Goal: Task Accomplishment & Management: Use online tool/utility

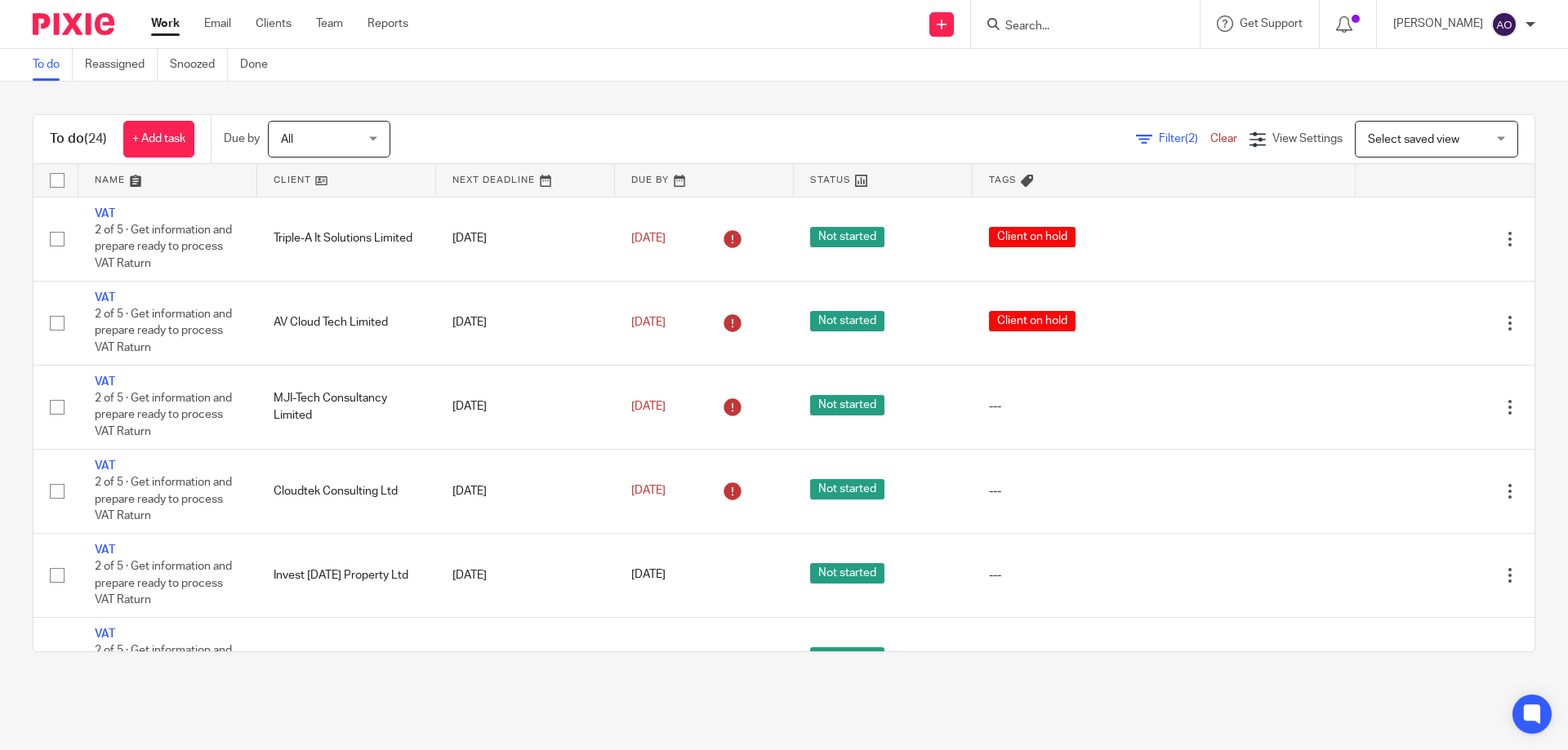
click at [310, 178] on link at bounding box center [346, 180] width 179 height 33
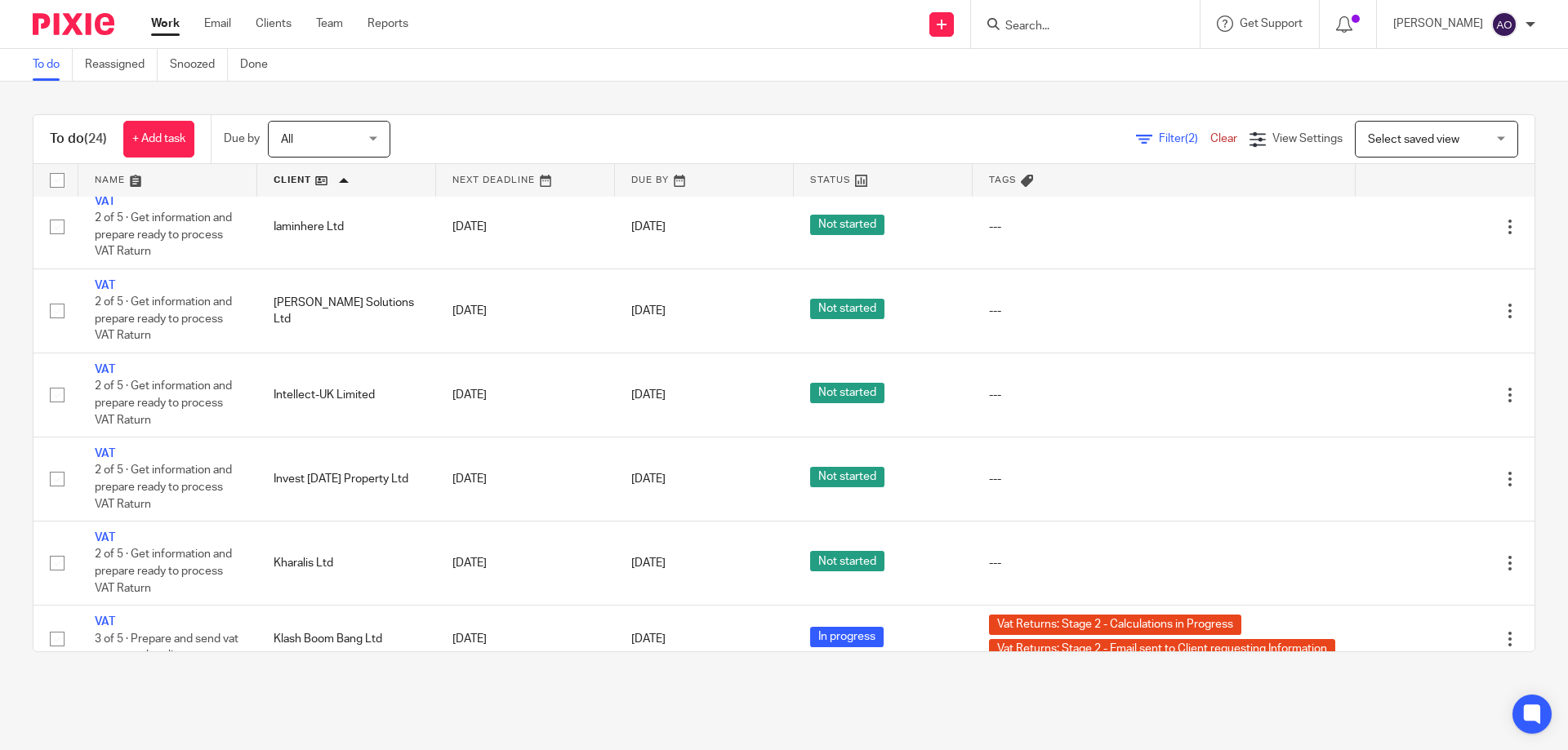
scroll to position [653, 0]
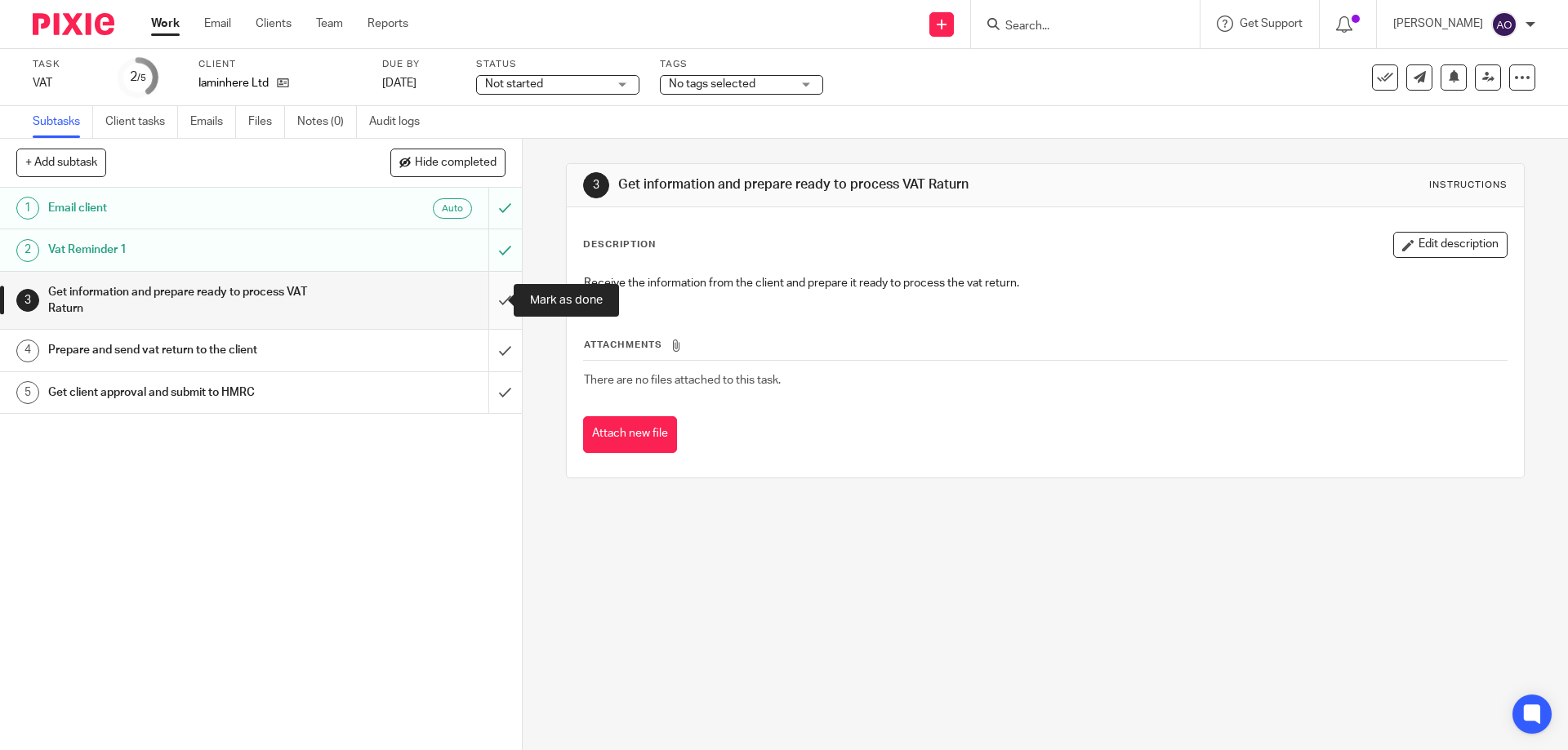
click at [489, 295] on input "submit" at bounding box center [260, 300] width 522 height 58
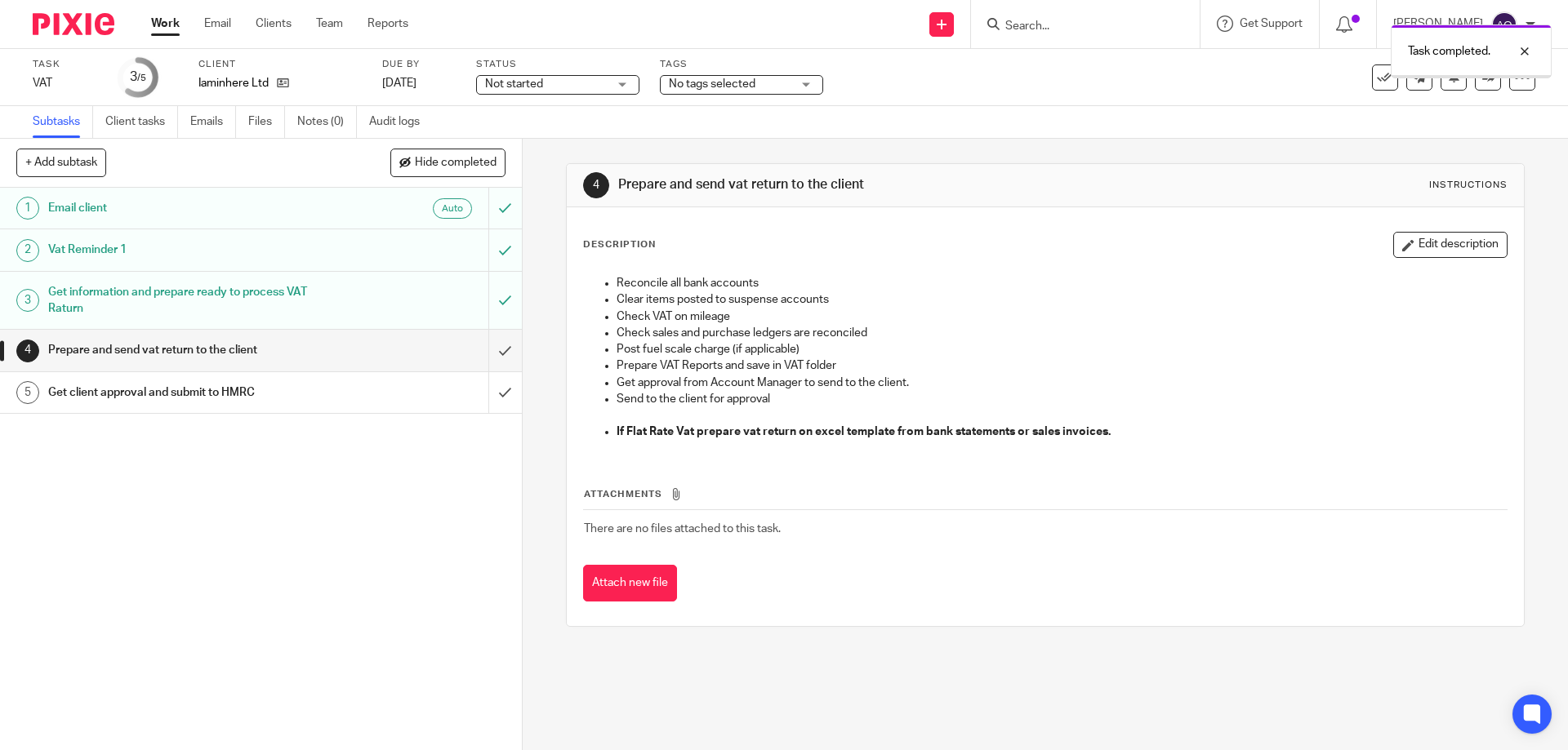
click at [621, 83] on div "Not started Not started" at bounding box center [558, 84] width 163 height 20
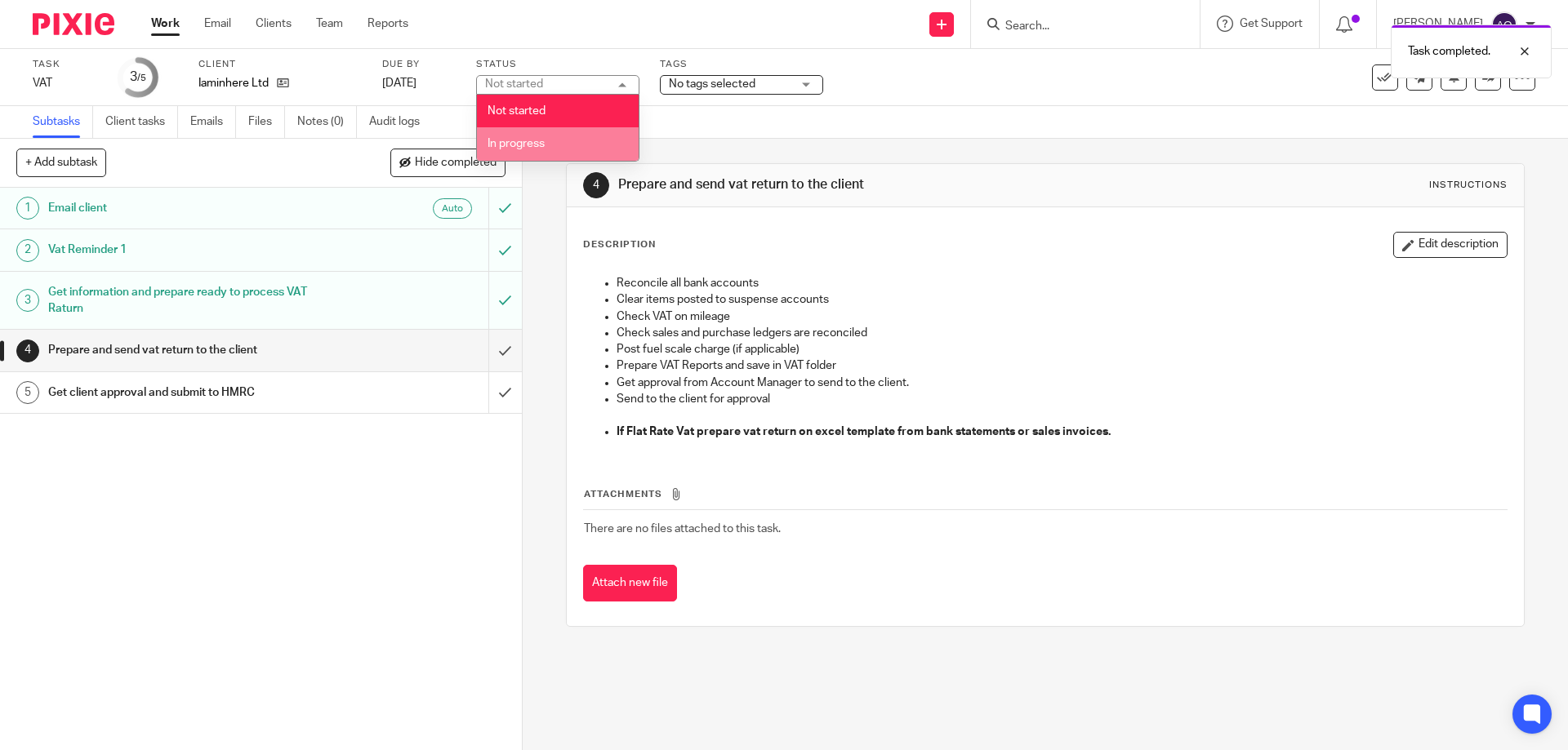
click at [533, 146] on span "In progress" at bounding box center [516, 143] width 57 height 11
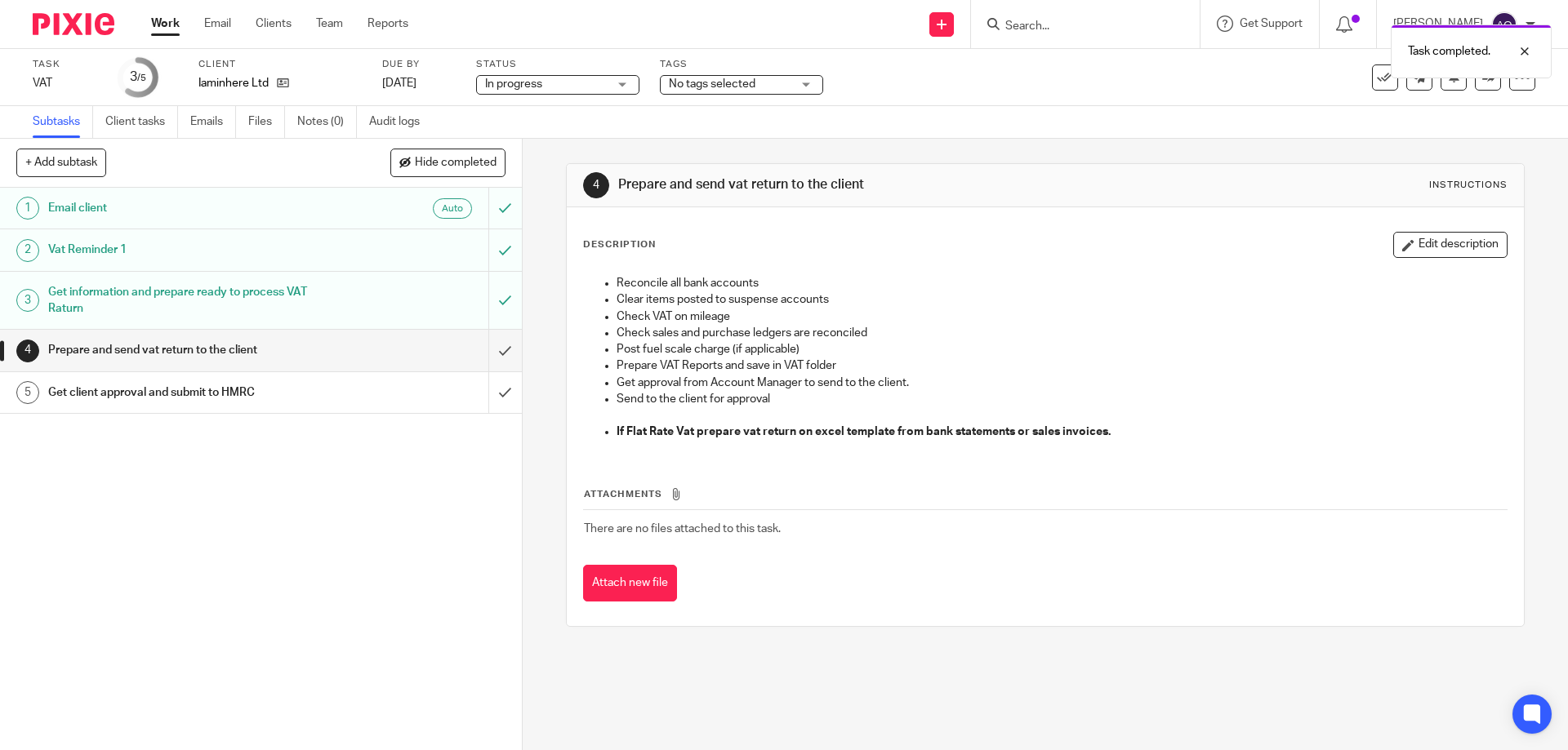
click at [805, 86] on div "No tags selected" at bounding box center [741, 84] width 163 height 20
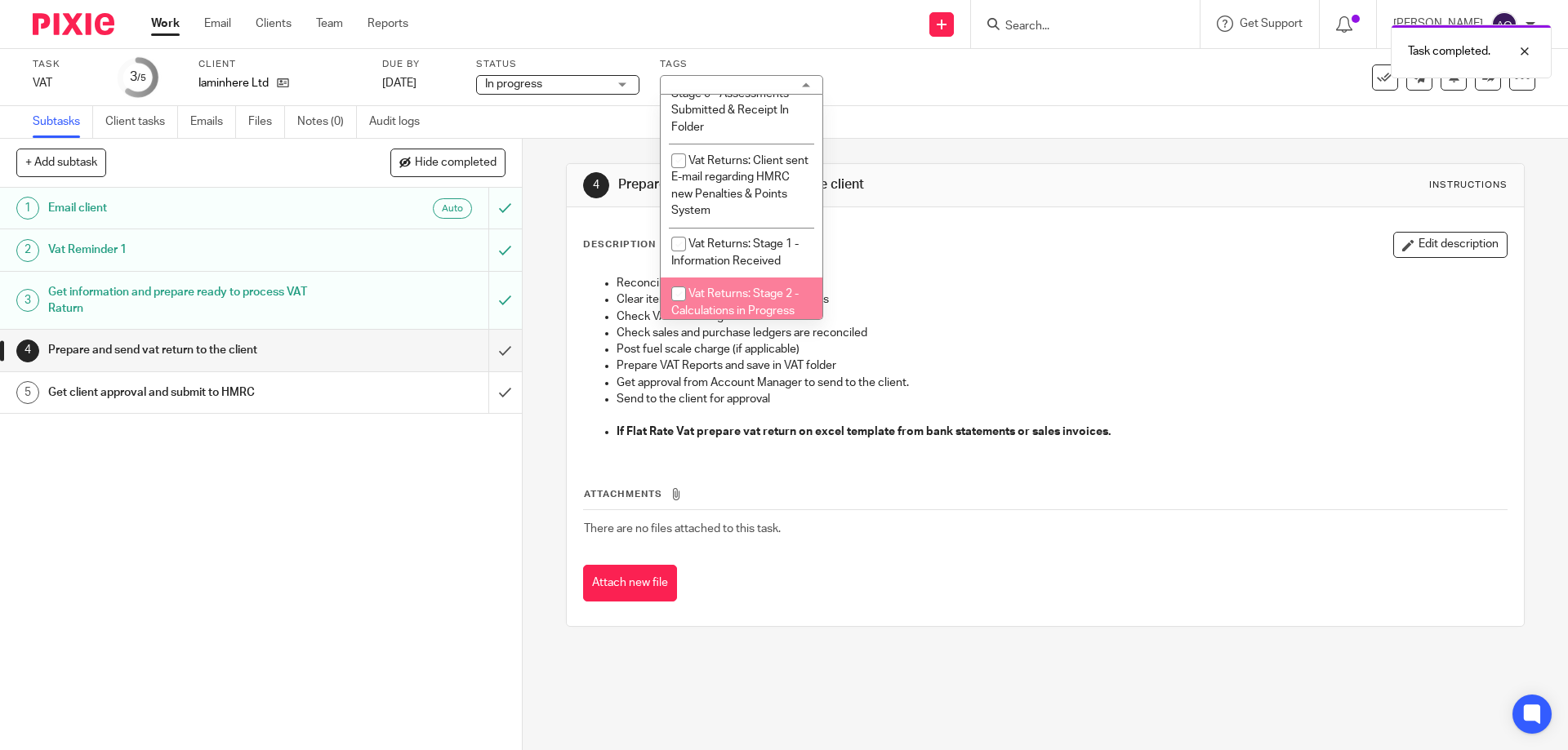
scroll to position [898, 0]
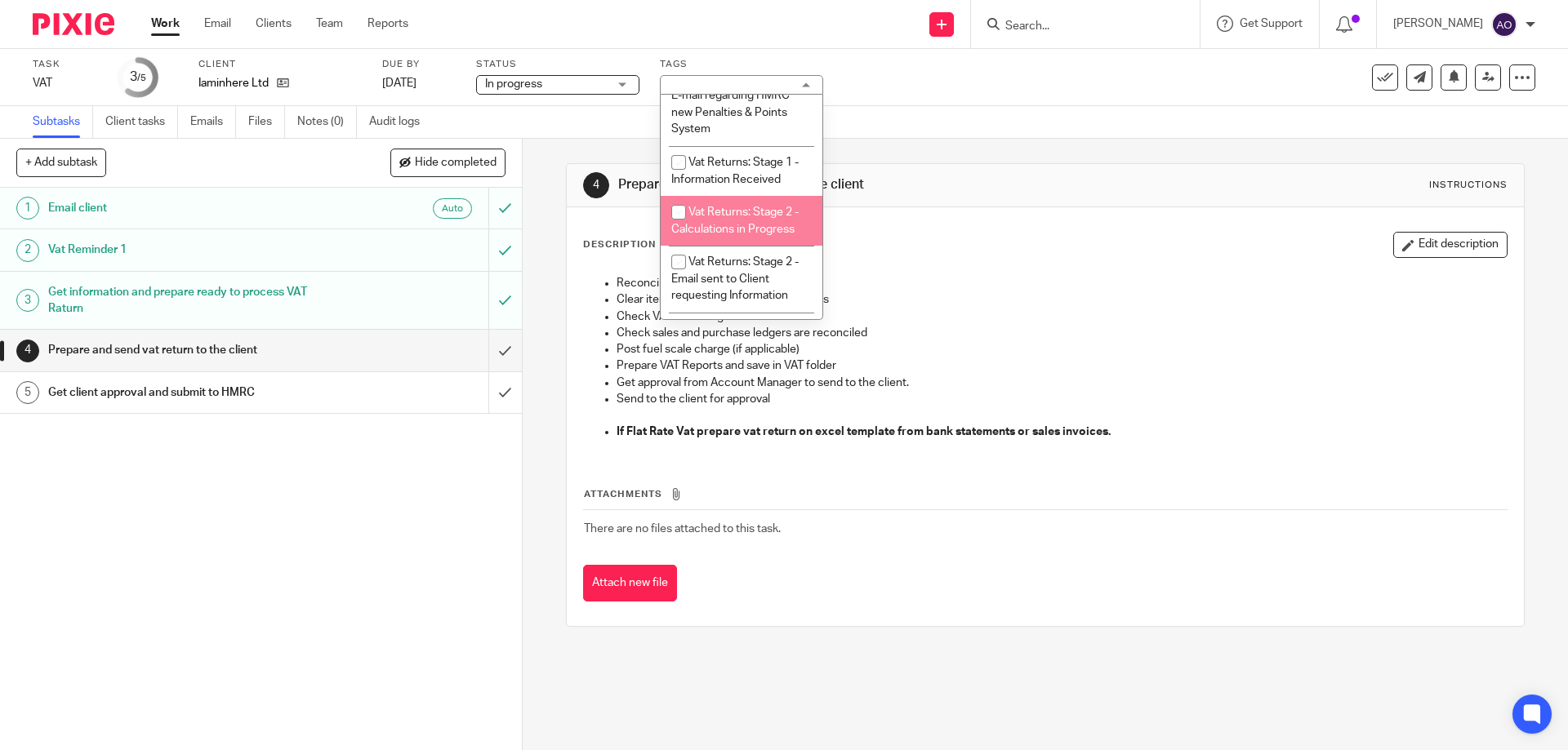
click at [671, 197] on input "checkbox" at bounding box center [678, 212] width 31 height 31
checkbox input "true"
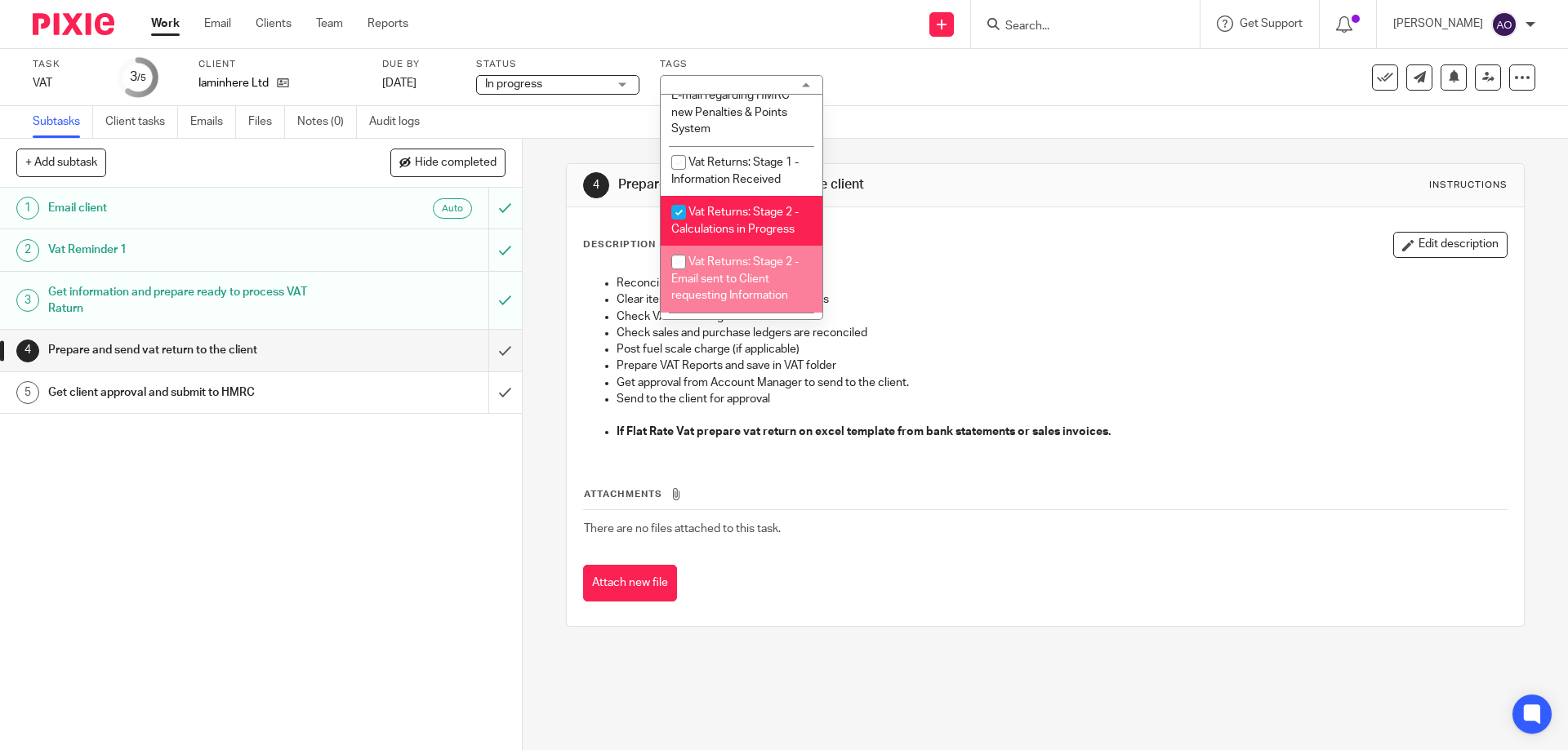
click at [675, 267] on input "checkbox" at bounding box center [678, 262] width 31 height 31
checkbox input "true"
click at [496, 470] on div "1 Email client Auto 2 Vat Reminder 1 3 Get information and prepare ready to pro…" at bounding box center [260, 468] width 522 height 562
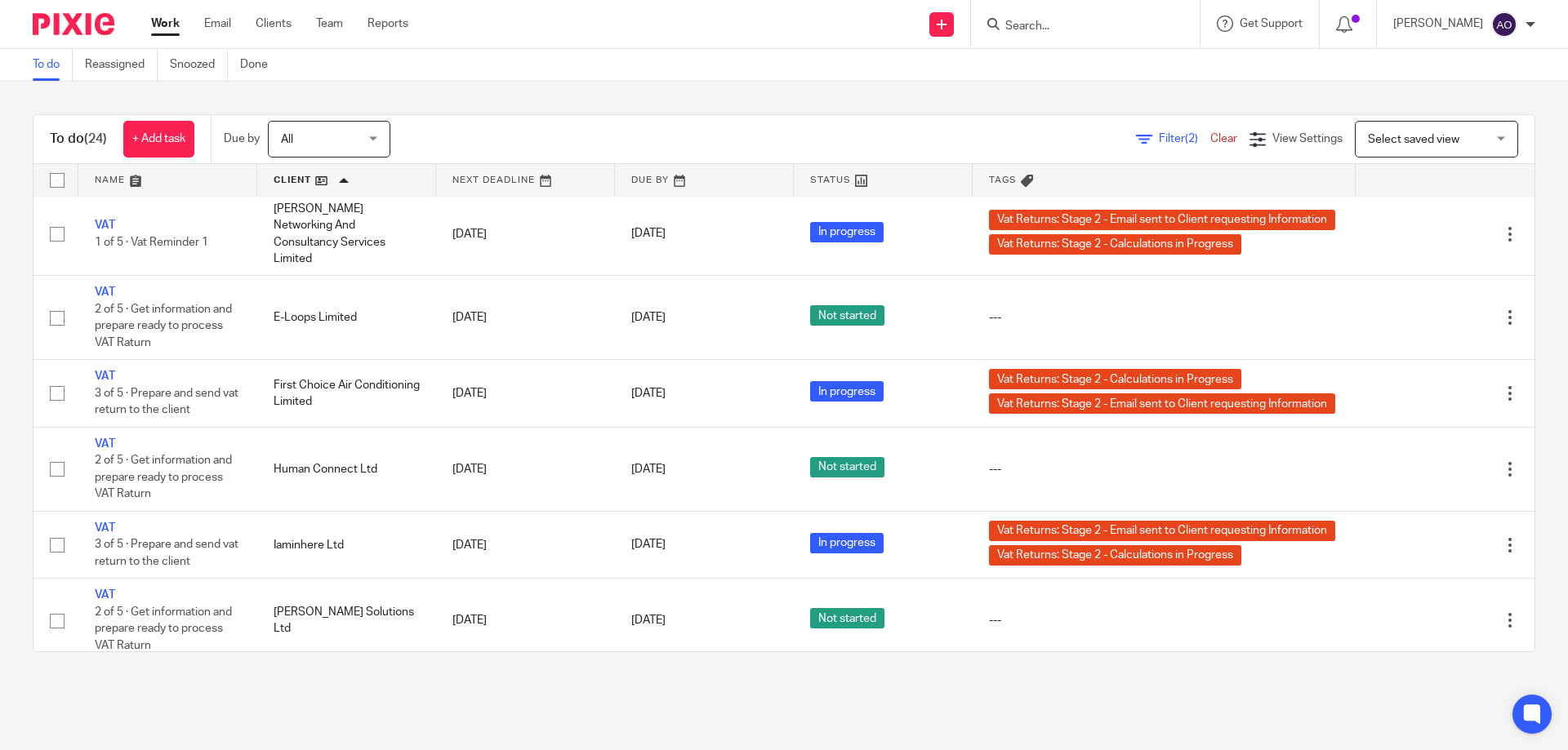
scroll to position [653, 0]
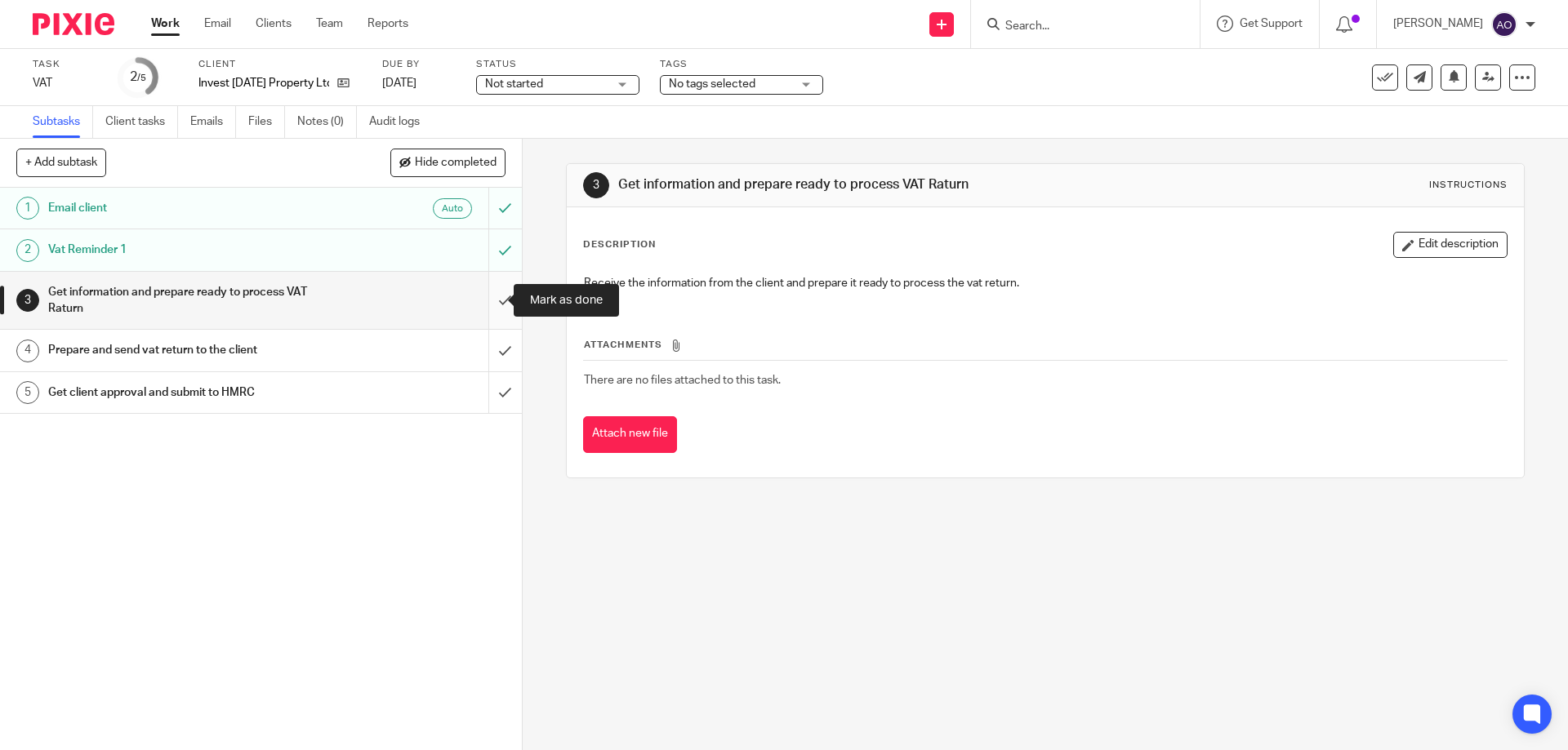
click at [480, 292] on input "submit" at bounding box center [260, 300] width 522 height 58
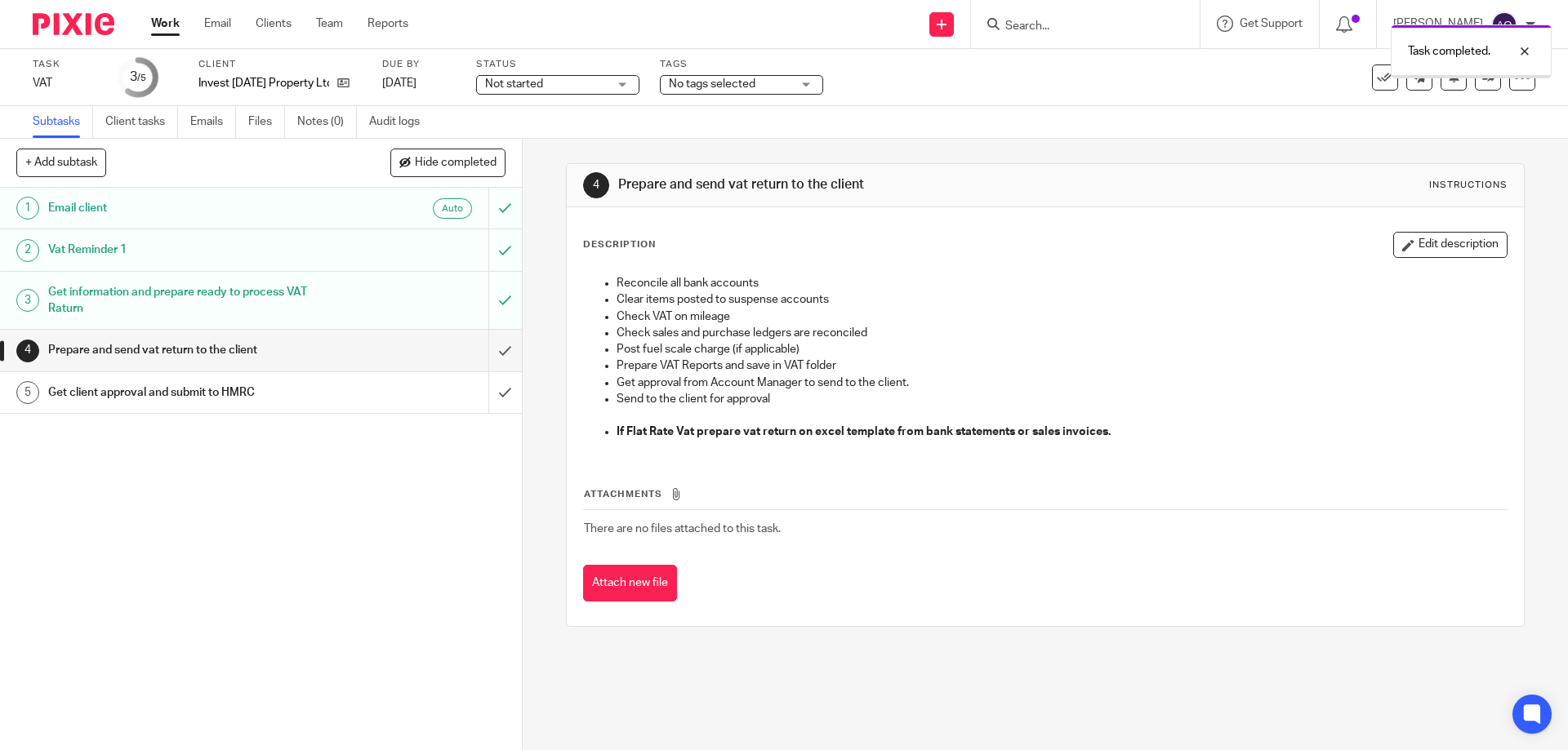
click at [622, 85] on div "Not started Not started" at bounding box center [558, 84] width 163 height 20
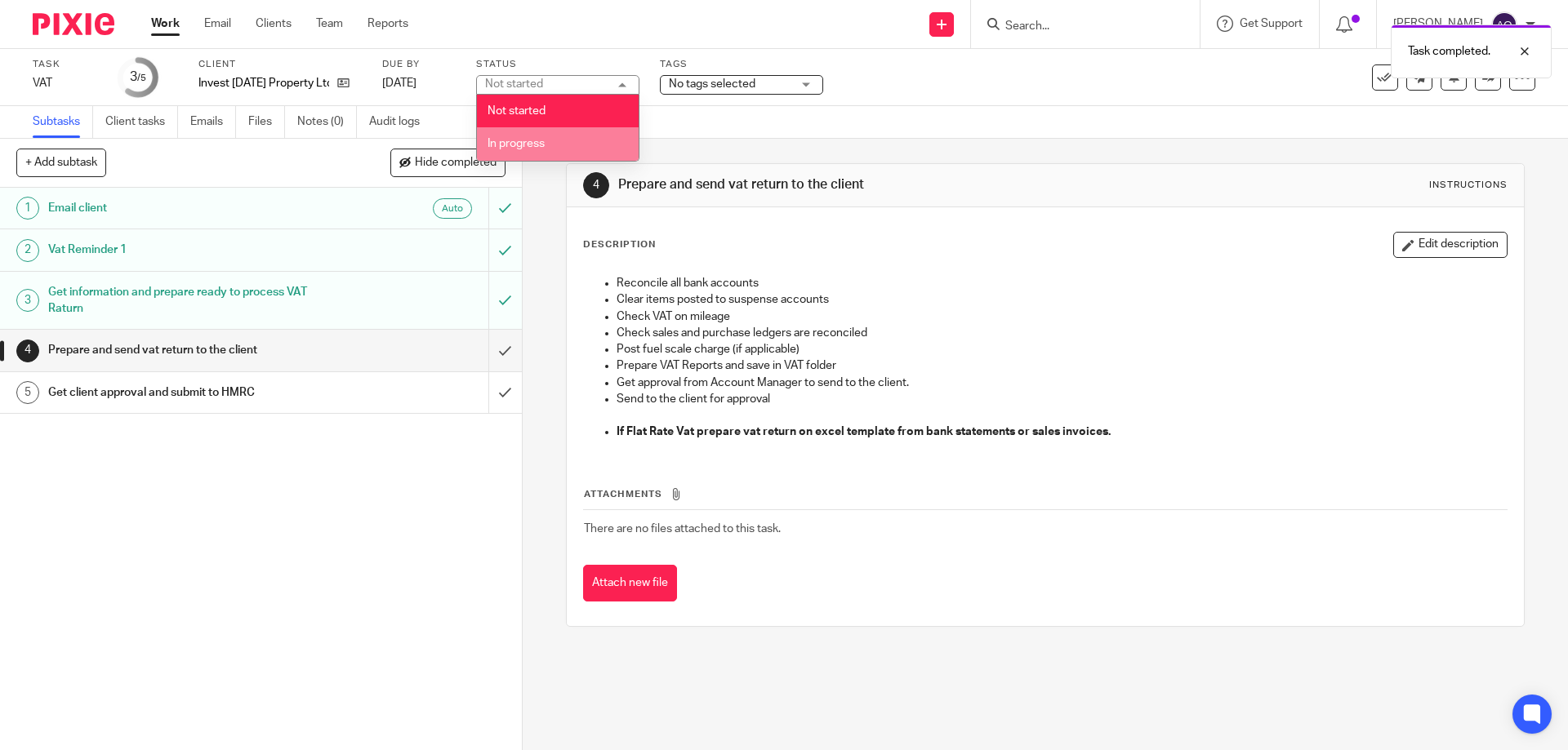
click at [552, 141] on li "In progress" at bounding box center [558, 143] width 162 height 34
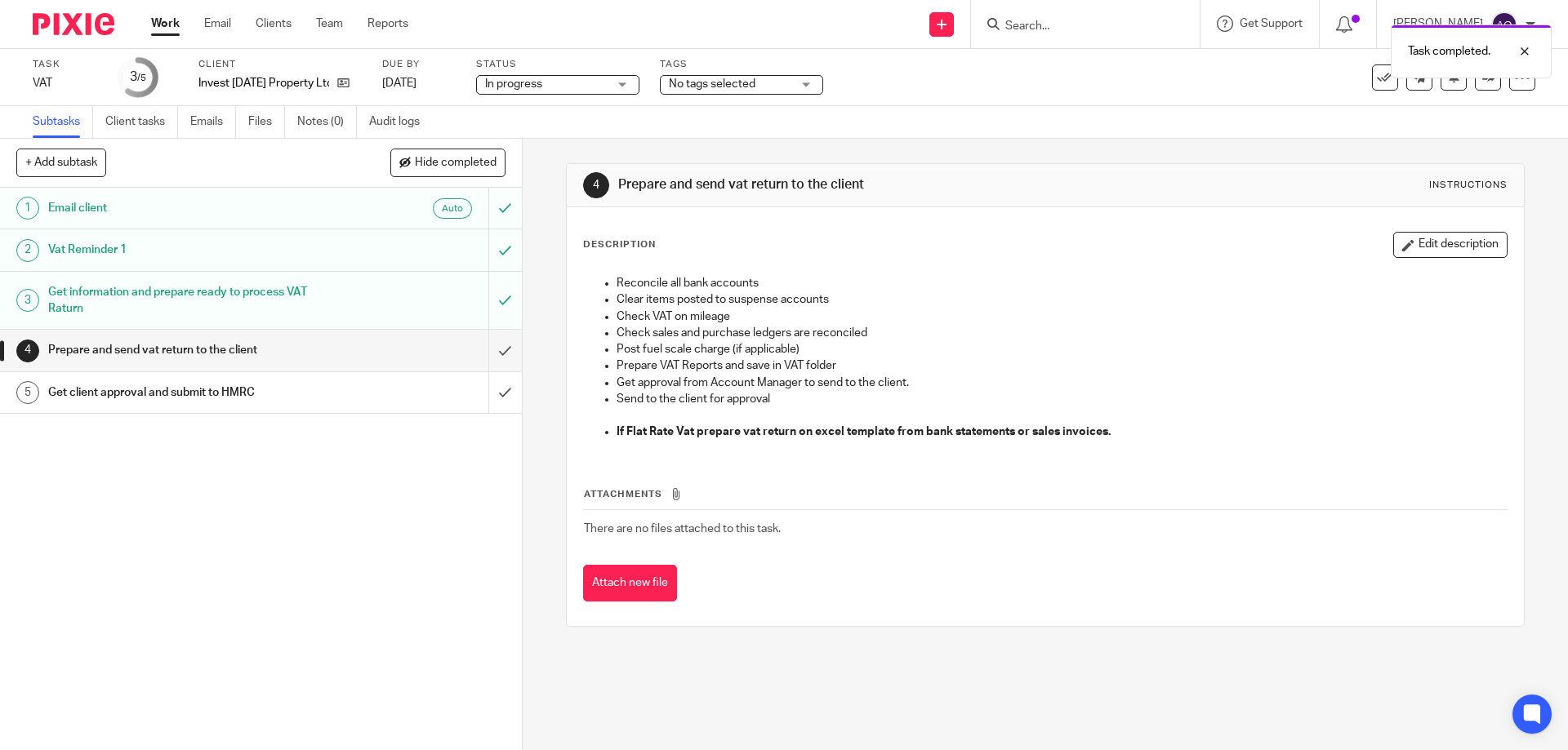
click at [805, 82] on div "No tags selected" at bounding box center [741, 84] width 163 height 20
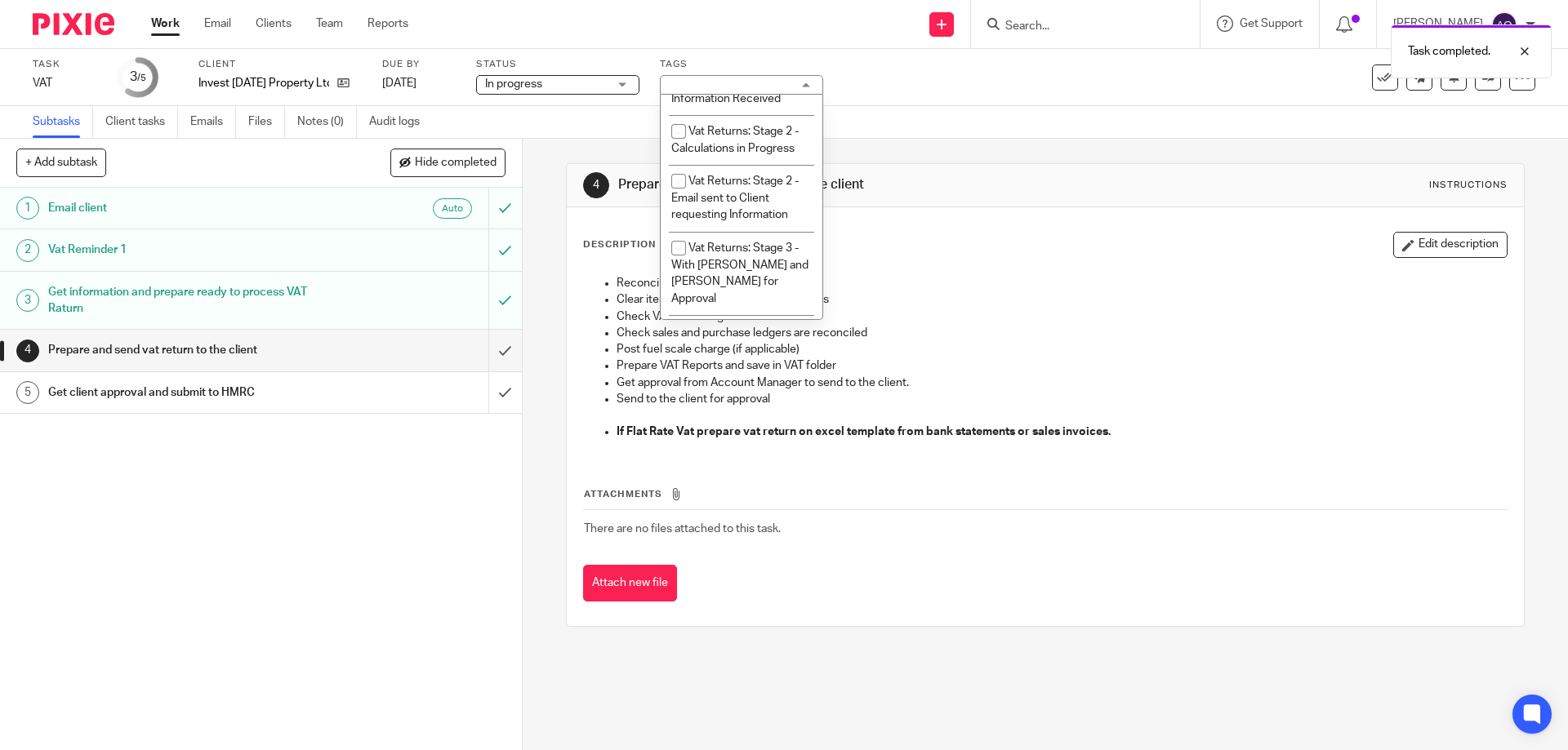
scroll to position [1002, 0]
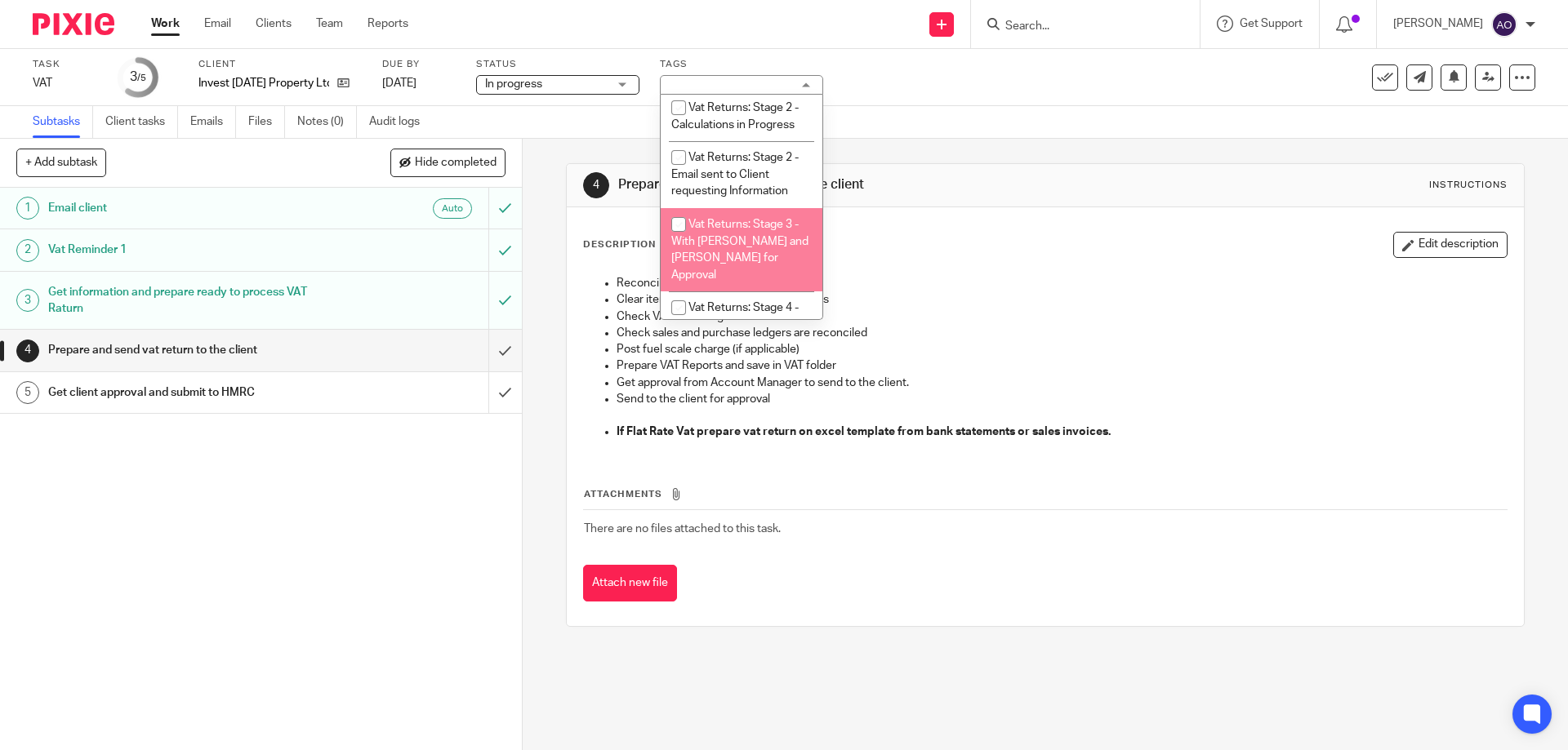
click at [675, 219] on input "checkbox" at bounding box center [678, 224] width 31 height 31
checkbox input "true"
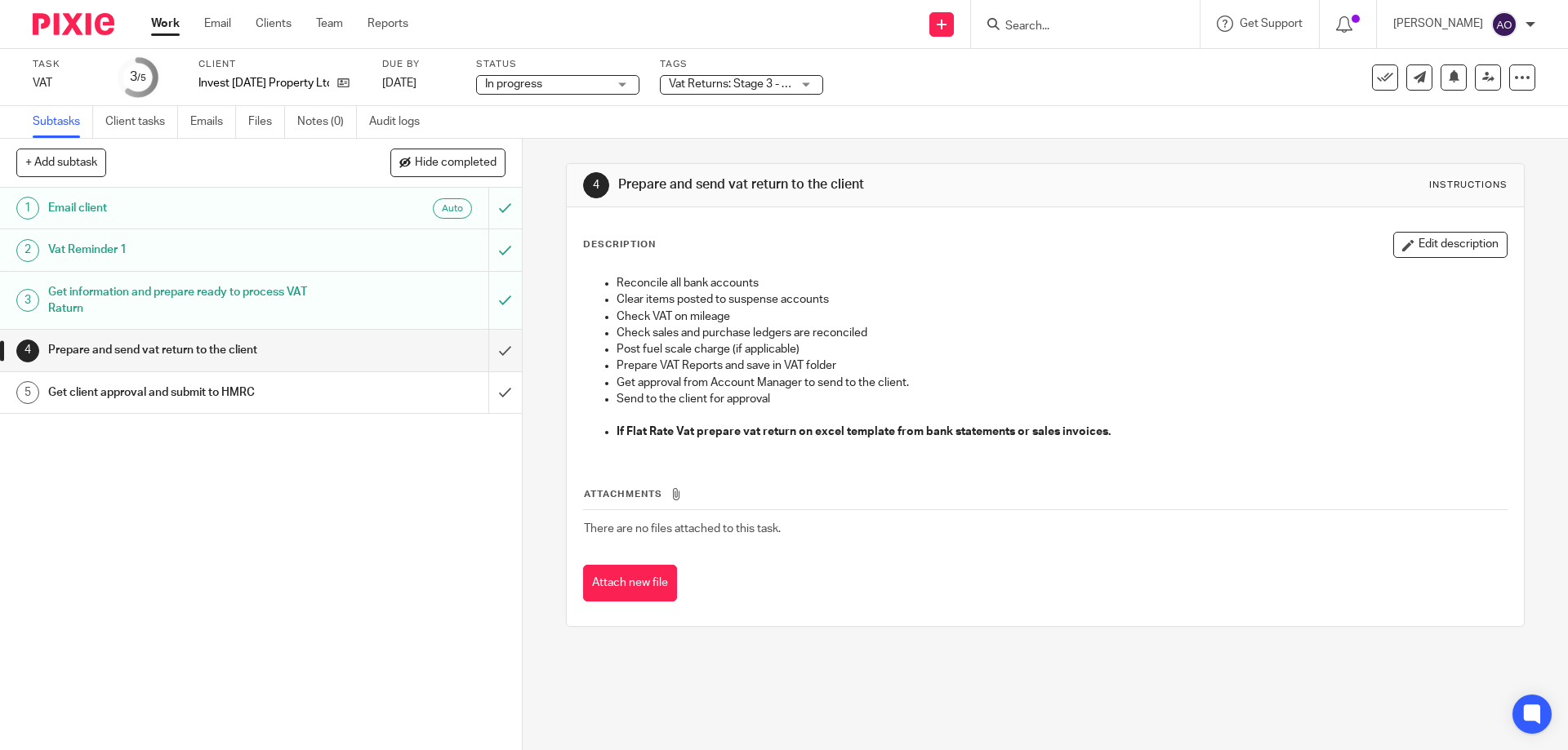
drag, startPoint x: 466, startPoint y: 533, endPoint x: 480, endPoint y: 489, distance: 46.2
click at [466, 527] on div "1 Email client Auto 2 Vat Reminder 1 3 Get information and prepare ready to pro…" at bounding box center [260, 468] width 522 height 562
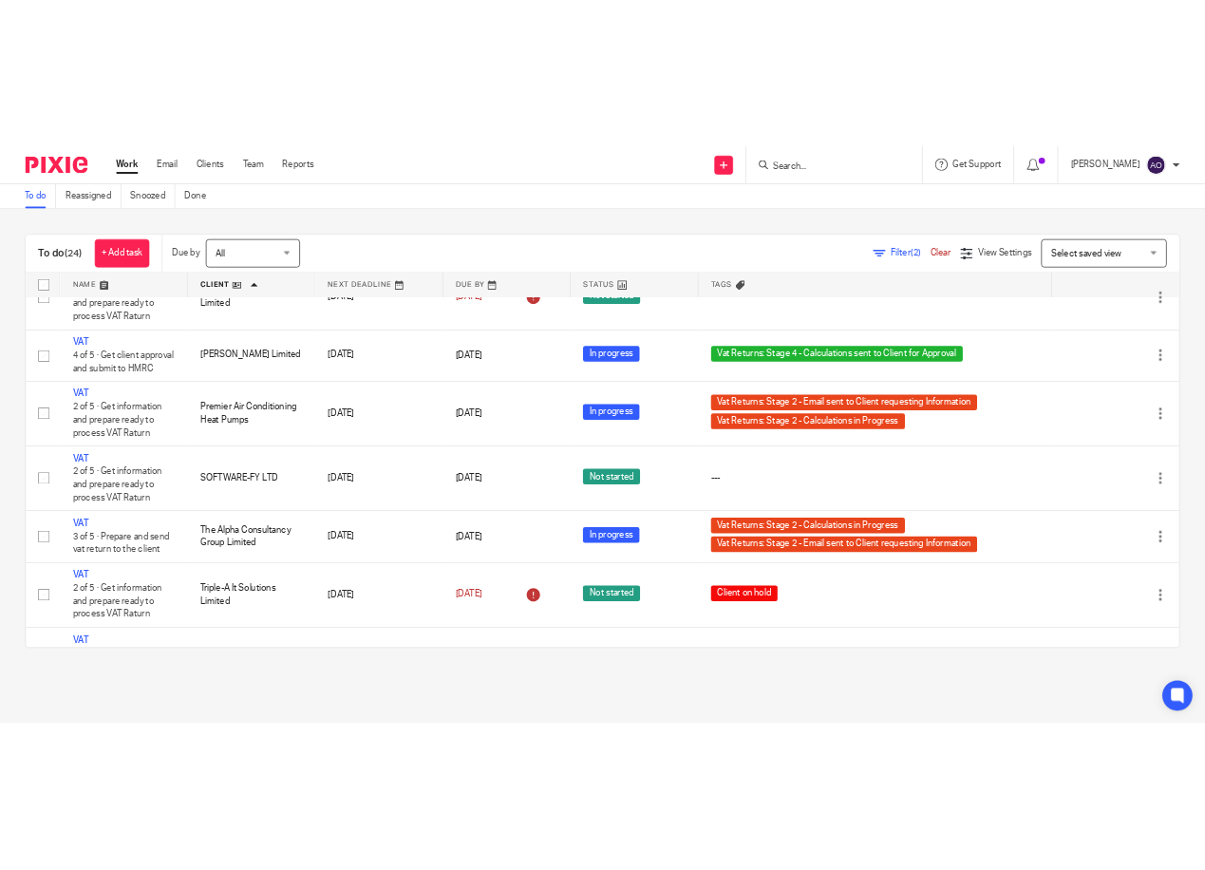
scroll to position [1662, 0]
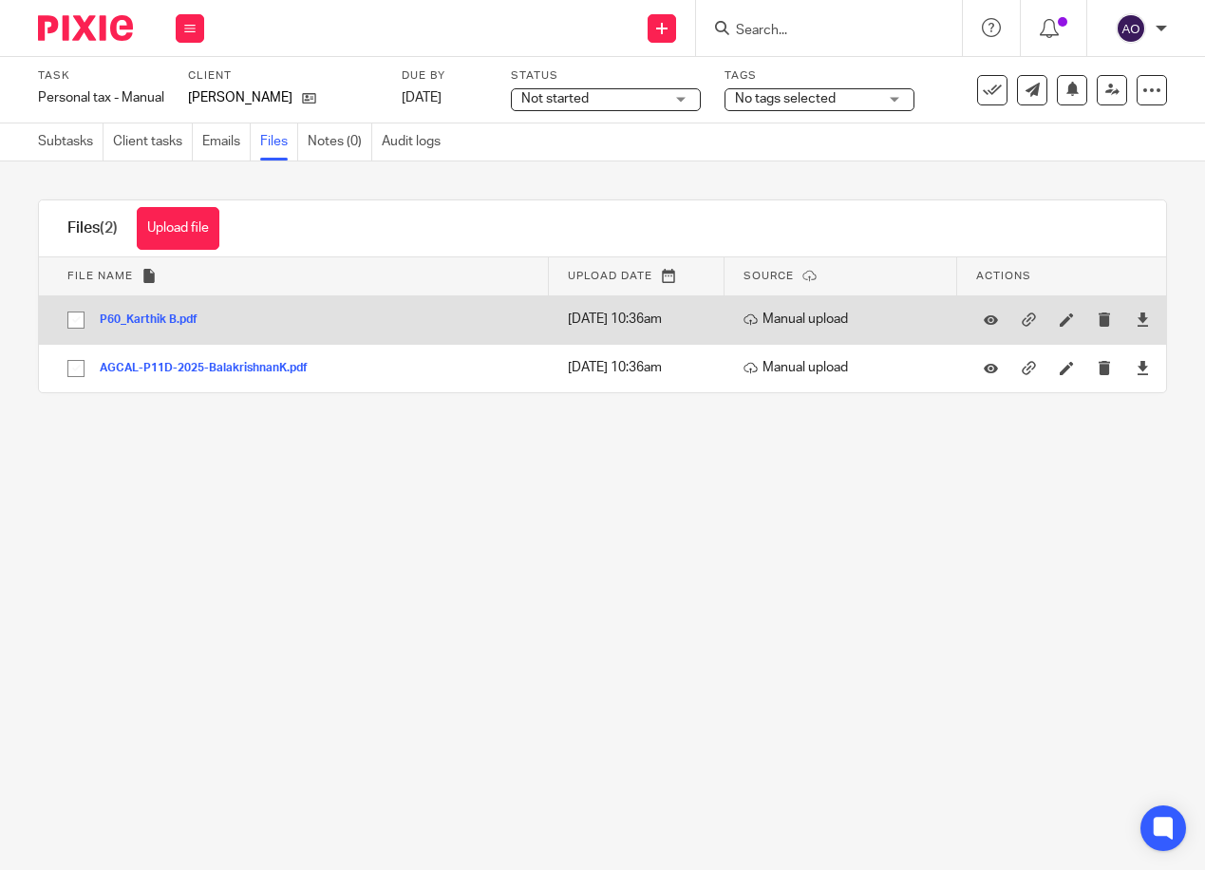
click at [78, 321] on input "checkbox" at bounding box center [76, 320] width 36 height 36
checkbox input "true"
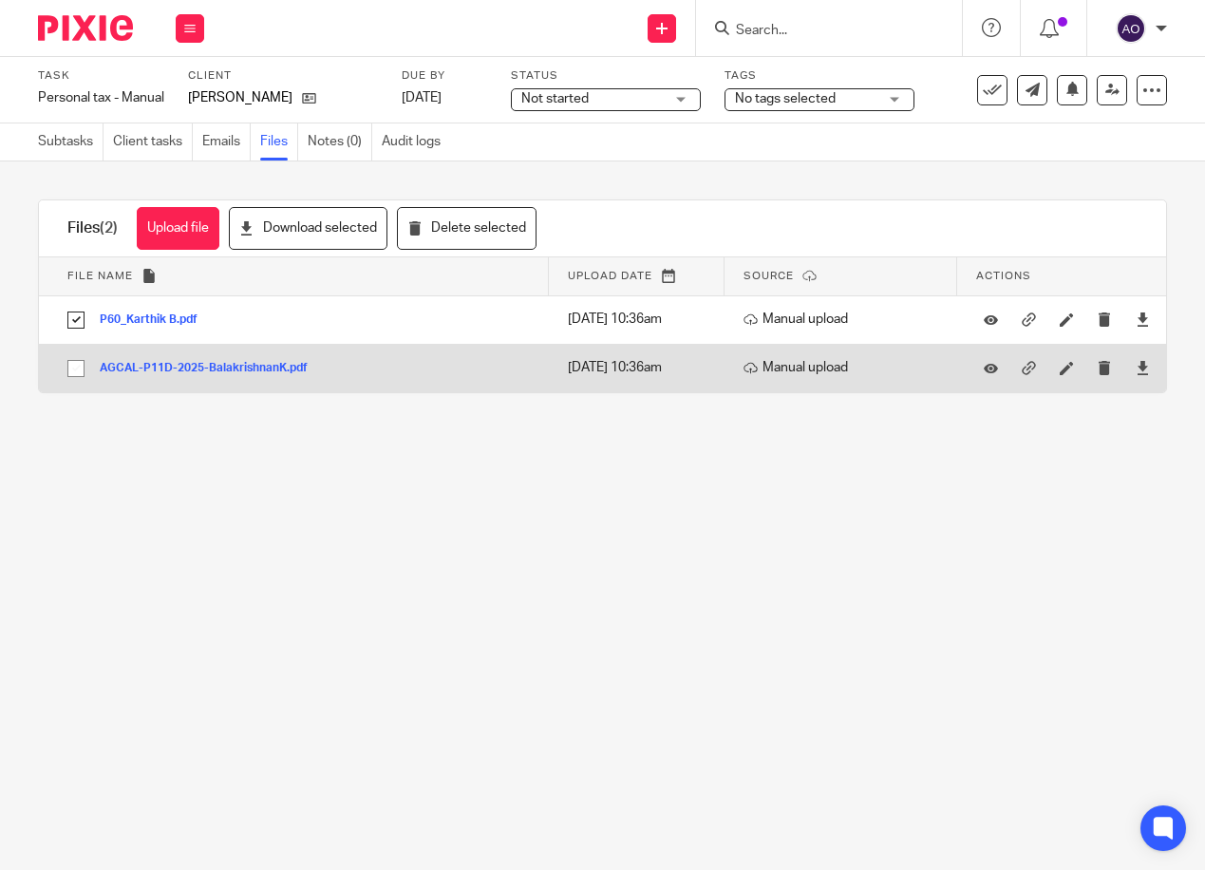
click at [73, 364] on input "checkbox" at bounding box center [76, 368] width 36 height 36
checkbox input "true"
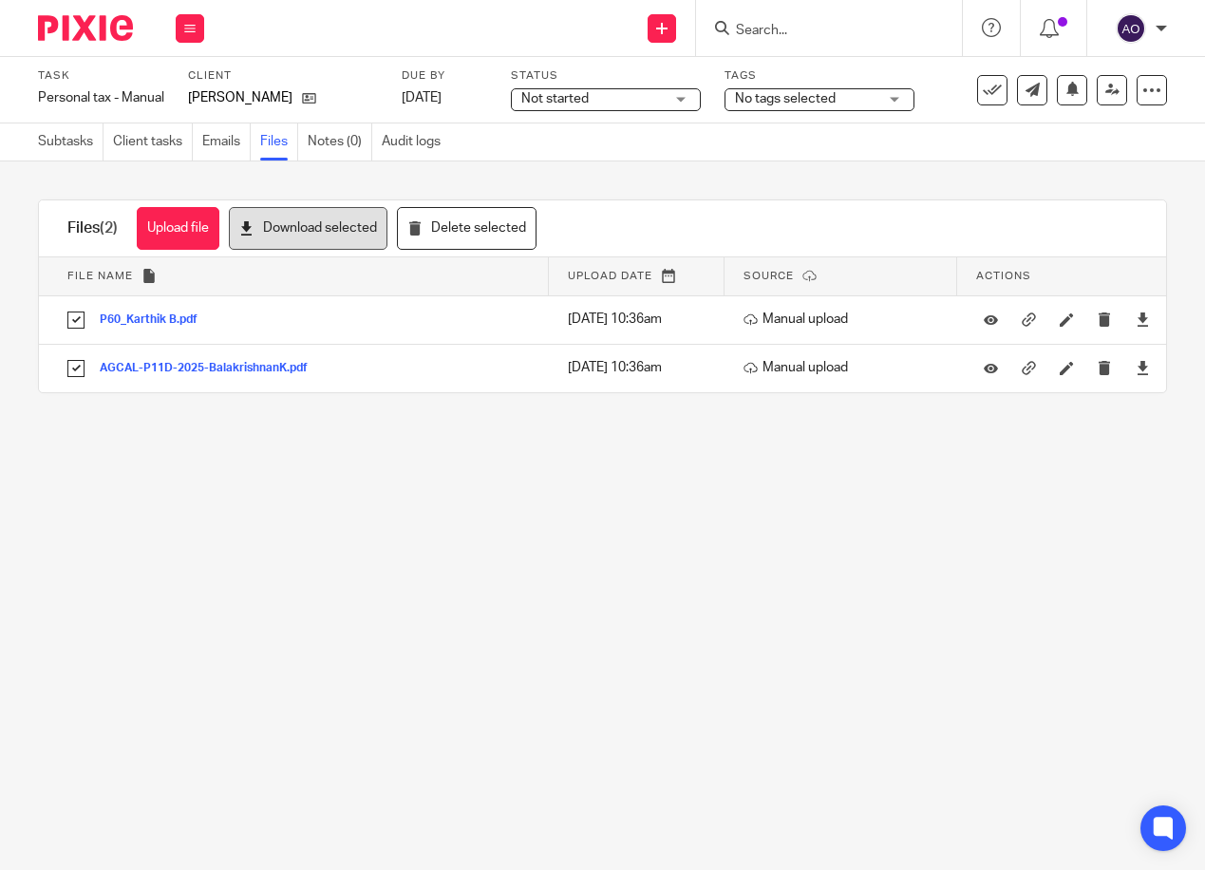
click at [320, 217] on button "Download selected" at bounding box center [308, 228] width 159 height 43
